Goal: Transaction & Acquisition: Purchase product/service

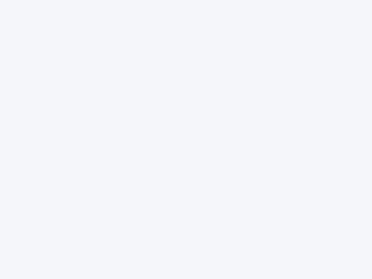
click at [186, 140] on div at bounding box center [186, 139] width 372 height 279
